Goal: Task Accomplishment & Management: Use online tool/utility

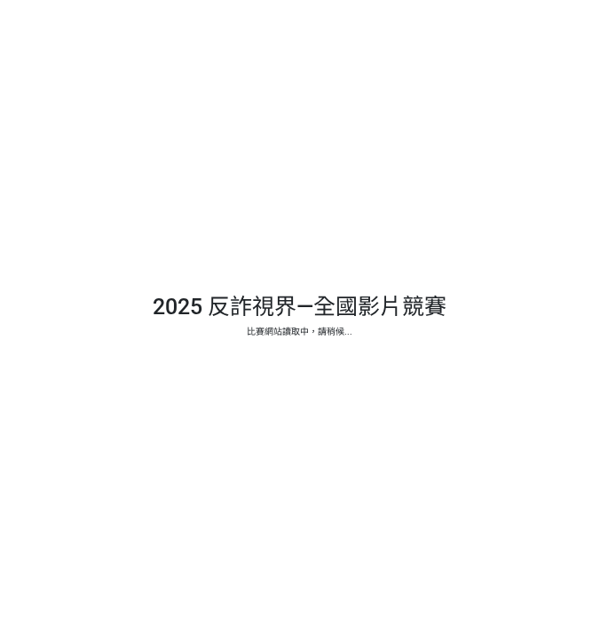
select select "vote"
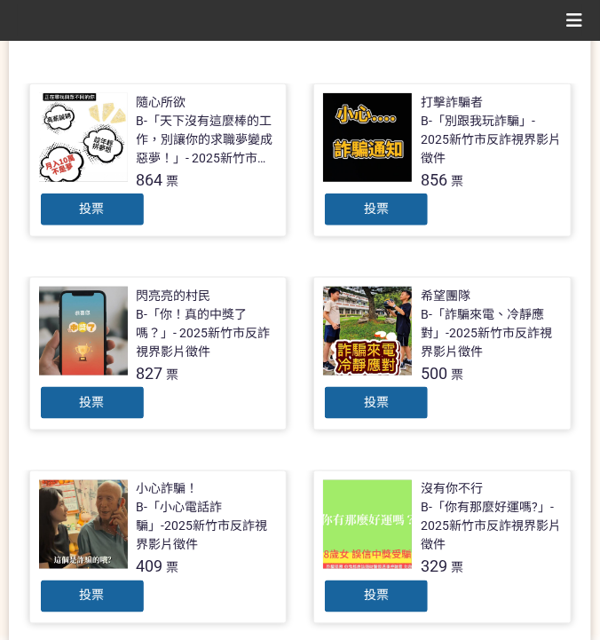
scroll to position [473, 0]
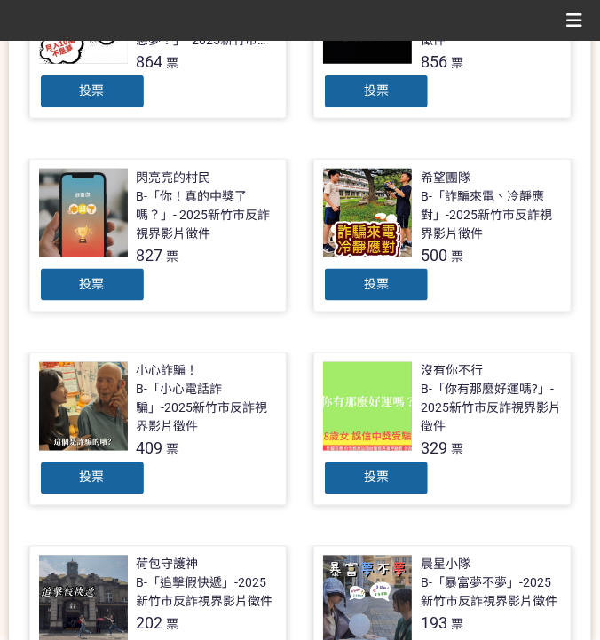
click at [106, 280] on div "投票" at bounding box center [92, 284] width 106 height 35
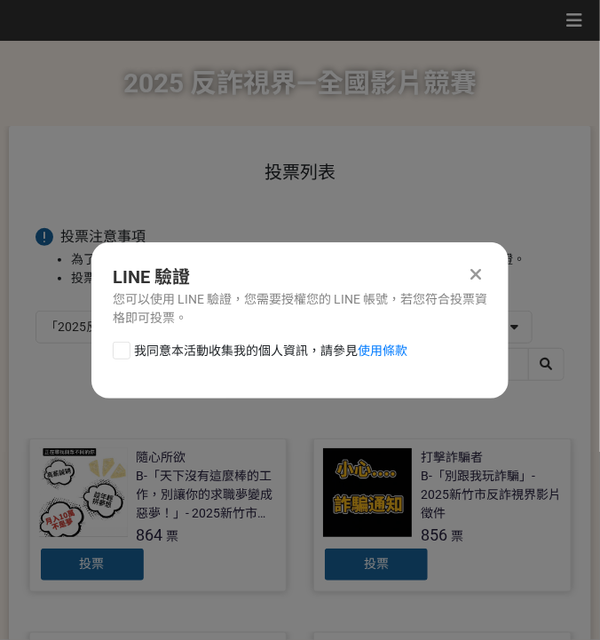
drag, startPoint x: 195, startPoint y: 358, endPoint x: 212, endPoint y: 361, distance: 17.2
click at [196, 357] on span "我同意本活動收集我的個人資訊，請參見 使用條款" at bounding box center [270, 351] width 273 height 19
click at [125, 356] on input "我同意本活動收集我的個人資訊，請參見 使用條款" at bounding box center [120, 350] width 12 height 12
checkbox input "false"
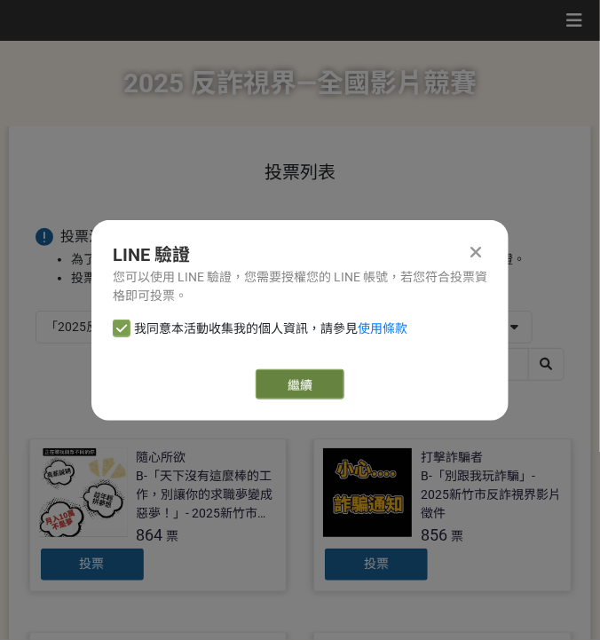
click at [295, 394] on link "繼續" at bounding box center [300, 384] width 89 height 30
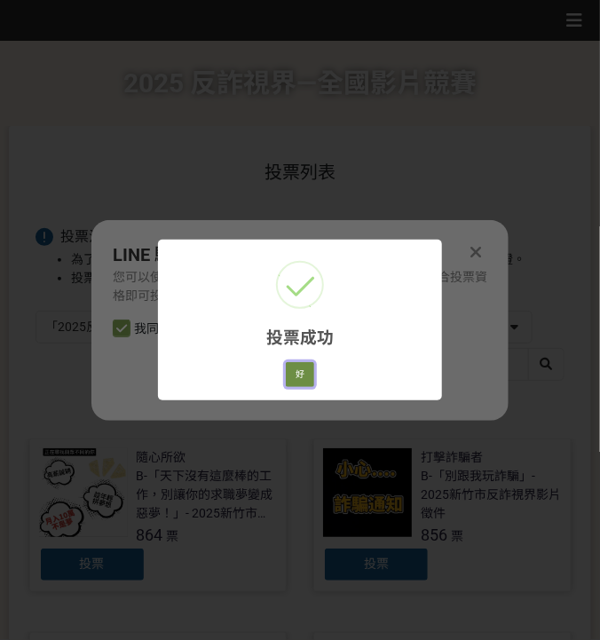
click at [305, 379] on button "好" at bounding box center [300, 374] width 28 height 25
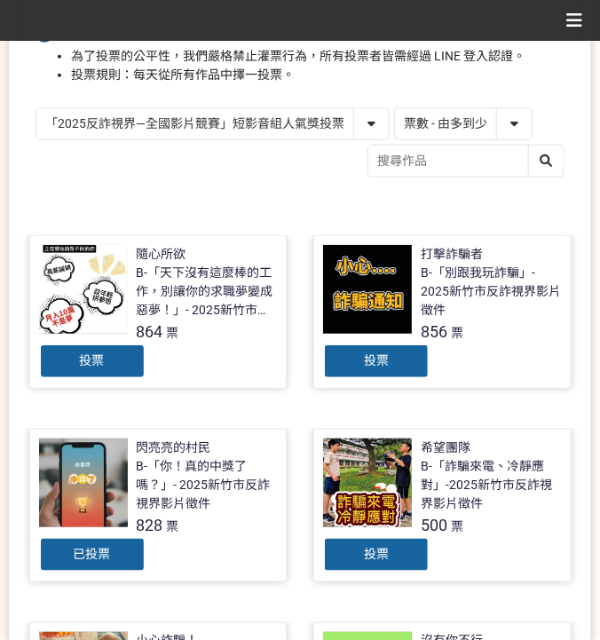
scroll to position [201, 0]
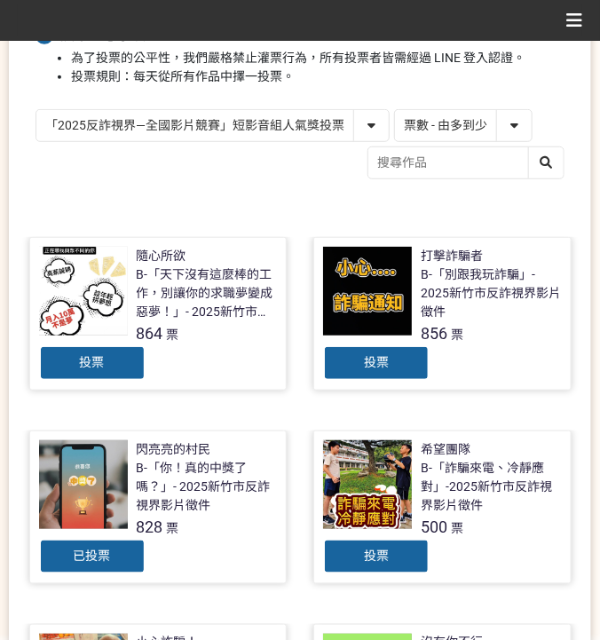
click at [277, 115] on select "「2025反詐視界—全國影片競賽」短影音組人氣獎投票 「2025反詐視界—全國影片競賽」短片組人氣獎投票" at bounding box center [212, 125] width 352 height 31
select select "13146"
click at [36, 110] on select "「2025反詐視界—全國影片競賽」短影音組人氣獎投票 「2025反詐視界—全國影片競賽」短片組人氣獎投票" at bounding box center [212, 125] width 352 height 31
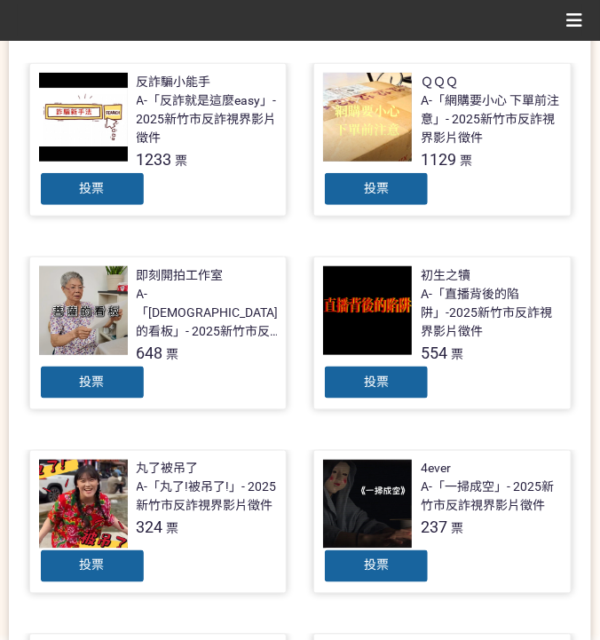
scroll to position [355, 0]
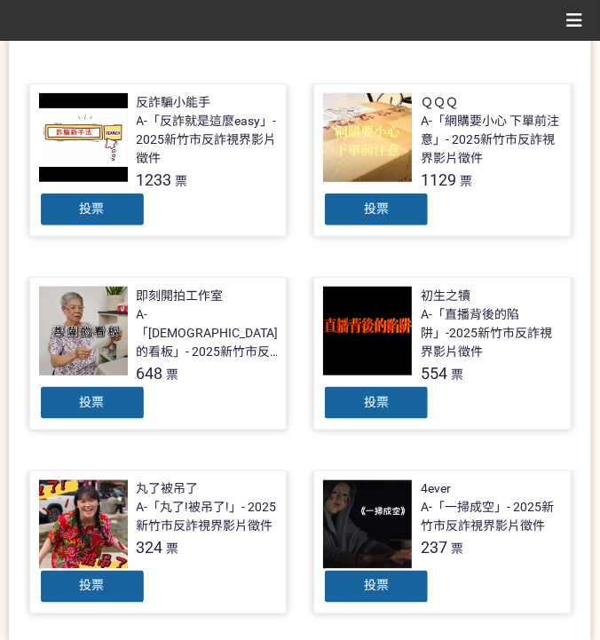
click at [126, 211] on div "投票" at bounding box center [92, 209] width 106 height 35
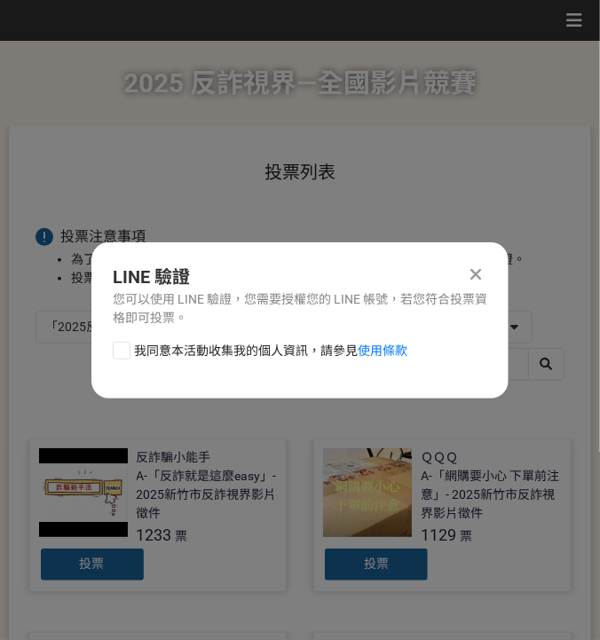
click at [236, 359] on div "我同意本活動收集我的個人資訊，請參見 使用條款" at bounding box center [299, 359] width 417 height 35
click at [298, 358] on span "我同意本活動收集我的個人資訊，請參見 使用條款" at bounding box center [270, 351] width 273 height 19
click at [125, 356] on input "我同意本活動收集我的個人資訊，請參見 使用條款" at bounding box center [120, 350] width 12 height 12
checkbox input "false"
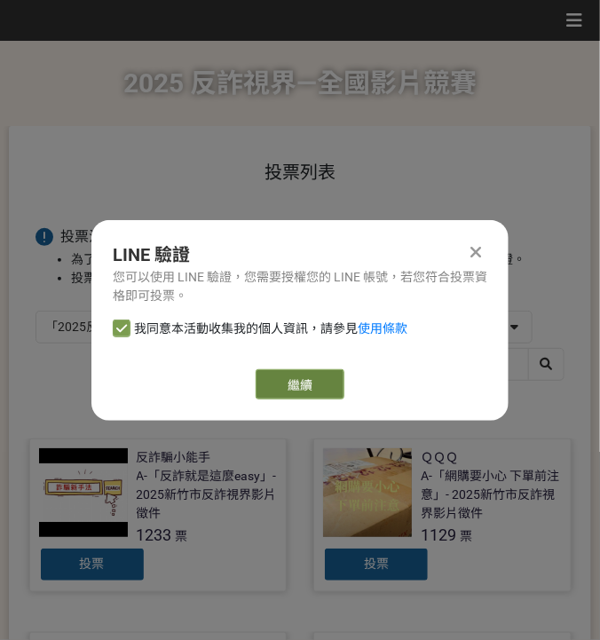
click at [296, 380] on link "繼續" at bounding box center [300, 384] width 89 height 30
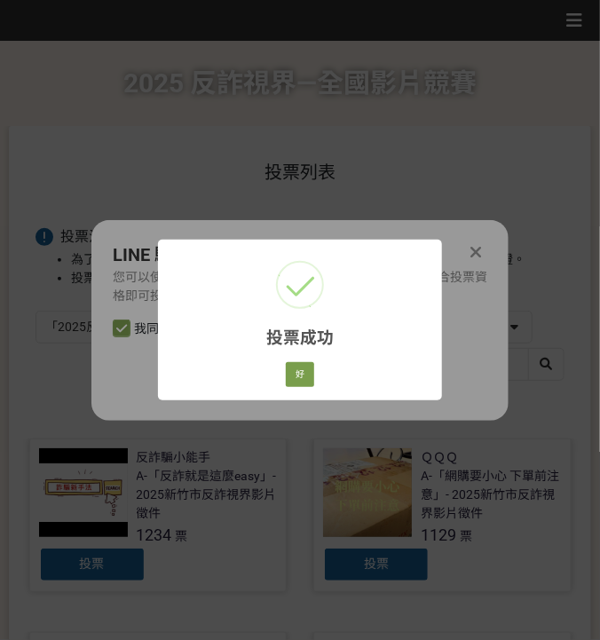
click at [315, 382] on div "好 Cancel" at bounding box center [300, 374] width 34 height 30
click at [311, 379] on button "好" at bounding box center [300, 374] width 28 height 25
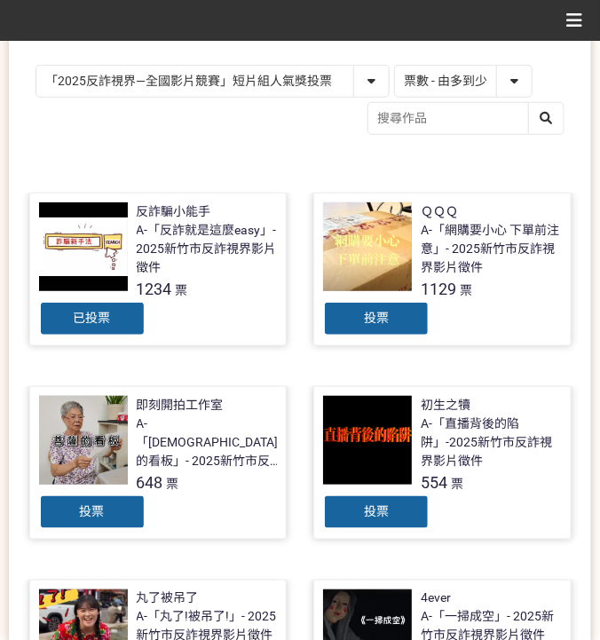
scroll to position [210, 0]
